Goal: Transaction & Acquisition: Purchase product/service

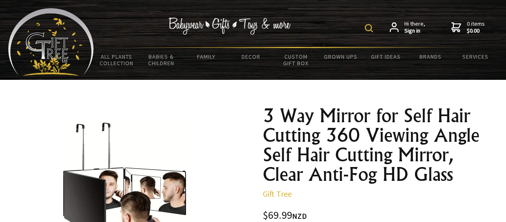
click at [48, 39] on img at bounding box center [51, 42] width 86 height 68
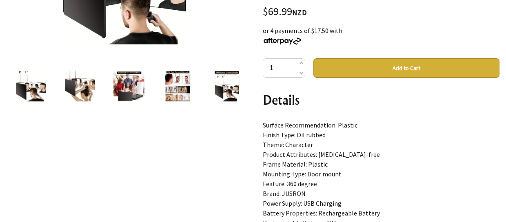
click at [356, 72] on button "Add to Cart" at bounding box center [406, 68] width 186 height 20
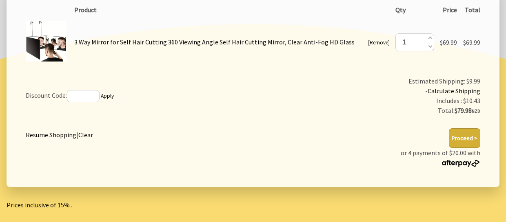
scroll to position [163, 0]
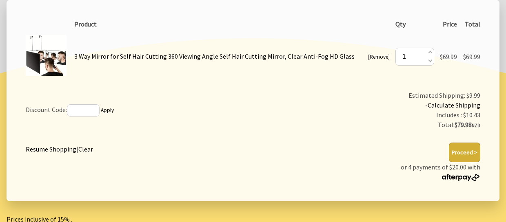
click at [458, 153] on button "Proceed >" at bounding box center [464, 153] width 31 height 20
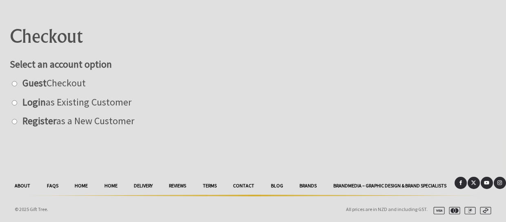
scroll to position [83, 0]
click at [15, 84] on input "radio" at bounding box center [14, 83] width 5 height 5
radio input "true"
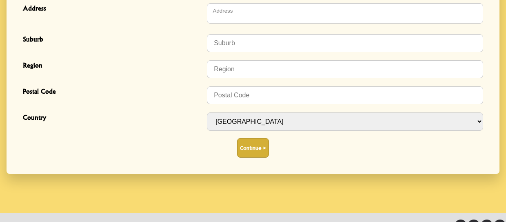
scroll to position [368, 0]
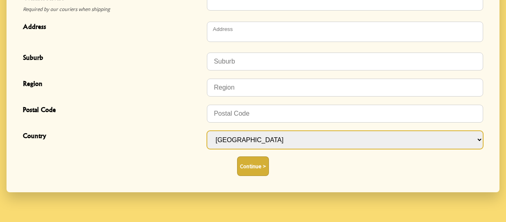
click at [259, 148] on select "Afghanistan Albania Algeria Andorra Angola Anguilla Antigua & Barbuda Argentina…" at bounding box center [345, 140] width 276 height 18
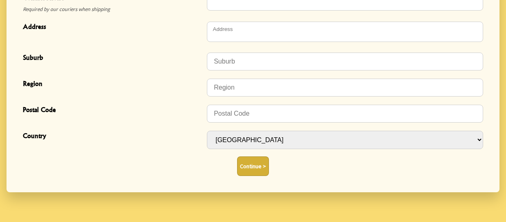
click at [164, 129] on div "Country Afghanistan Albania Algeria Andorra Angola Anguilla Antigua & Barbuda A…" at bounding box center [253, 140] width 467 height 27
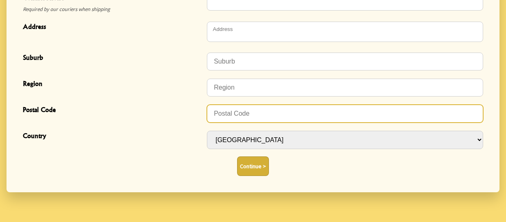
click at [235, 116] on input "Postal Code" at bounding box center [345, 114] width 276 height 18
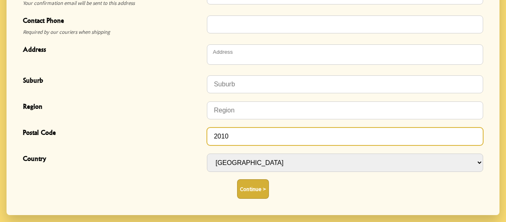
scroll to position [328, 0]
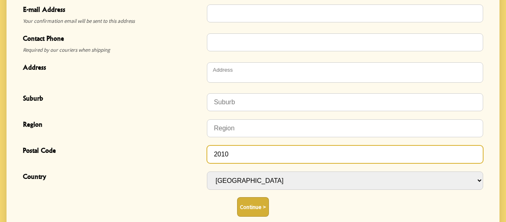
type input "2010"
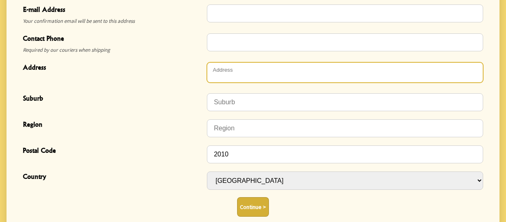
click at [236, 77] on textarea "Address" at bounding box center [345, 72] width 276 height 20
type textarea "[STREET_ADDRESS]"
type input "Kobe Lolesio"
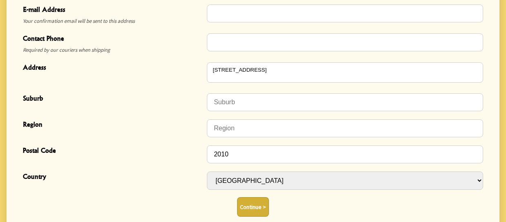
type input "Kobe Lolesio"
type input "[EMAIL_ADDRESS][DOMAIN_NAME]"
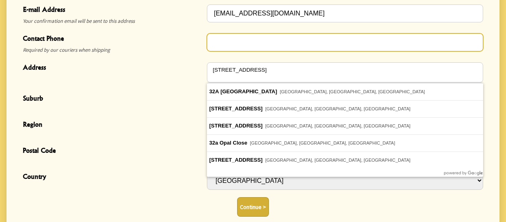
click at [230, 41] on input "Contact Phone" at bounding box center [345, 42] width 276 height 18
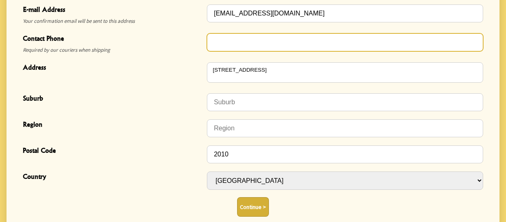
type input "0226506762"
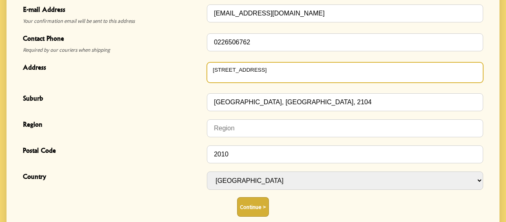
click at [234, 69] on textarea "[STREET_ADDRESS]" at bounding box center [345, 72] width 276 height 20
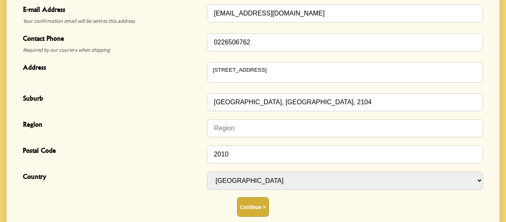
click at [203, 84] on div "Address" at bounding box center [115, 74] width 184 height 24
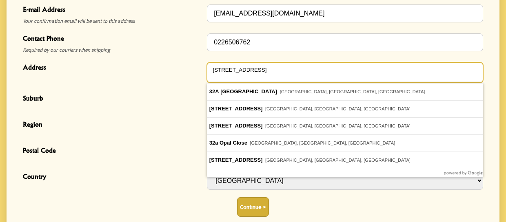
drag, startPoint x: 258, startPoint y: 72, endPoint x: 277, endPoint y: 76, distance: 20.0
click at [258, 72] on textarea "[STREET_ADDRESS]" at bounding box center [345, 72] width 276 height 20
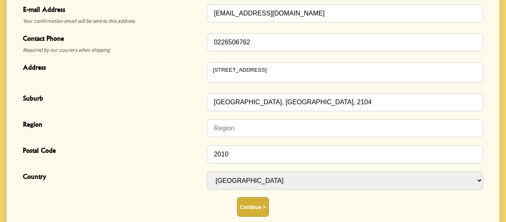
type input "Pakuranga"
type input "Auckland"
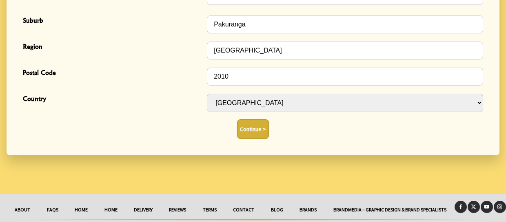
scroll to position [409, 0]
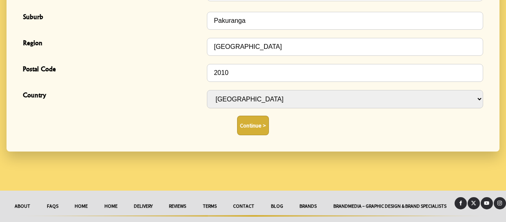
click at [257, 126] on button "Continue >" at bounding box center [253, 126] width 32 height 20
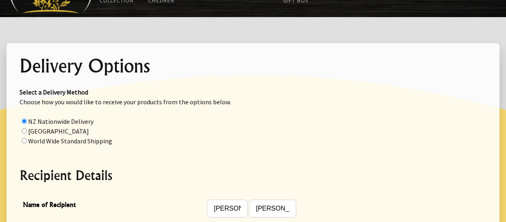
scroll to position [62, 0]
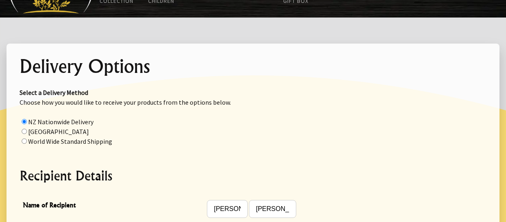
click at [83, 144] on label "World Wide Standard Shipping" at bounding box center [70, 142] width 84 height 8
click at [27, 144] on input "radio" at bounding box center [24, 141] width 5 height 5
radio input "true"
click at [33, 122] on label "NZ Nationwide Delivery" at bounding box center [60, 122] width 65 height 8
click at [27, 122] on input "radio" at bounding box center [24, 121] width 5 height 5
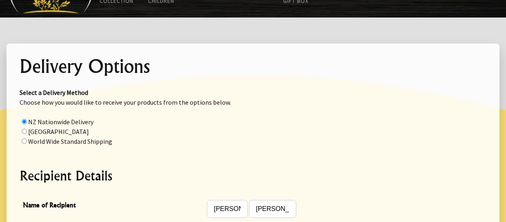
radio input "true"
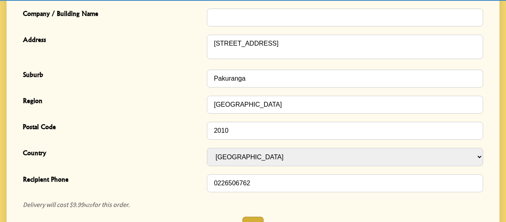
scroll to position [389, 0]
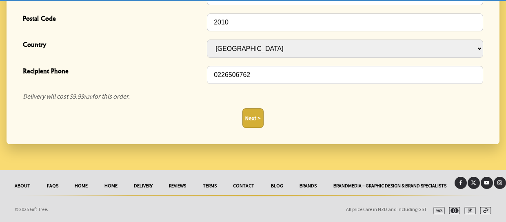
click at [259, 121] on button "Next >" at bounding box center [252, 119] width 21 height 20
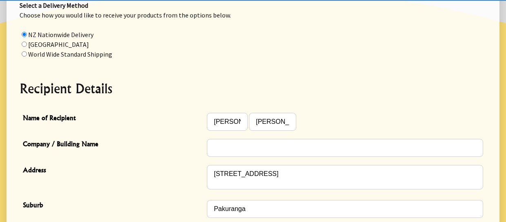
scroll to position [144, 0]
